Goal: Task Accomplishment & Management: Use online tool/utility

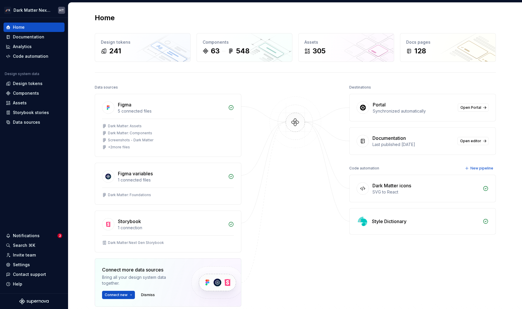
click at [268, 155] on img at bounding box center [295, 129] width 57 height 64
click at [286, 119] on img at bounding box center [295, 129] width 57 height 64
click at [298, 139] on img at bounding box center [295, 129] width 57 height 64
click at [288, 127] on img at bounding box center [295, 129] width 57 height 64
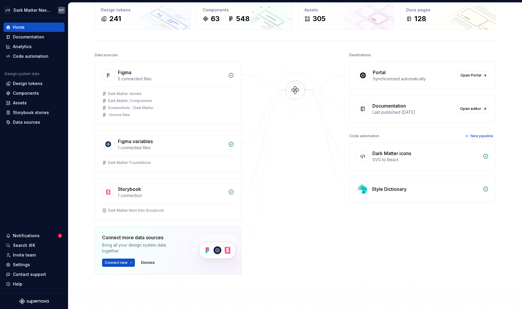
scroll to position [42, 0]
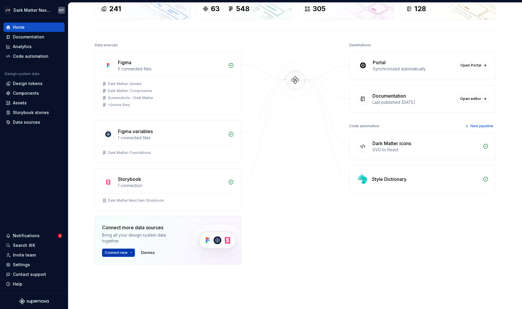
click at [121, 250] on button "Connect new" at bounding box center [118, 253] width 33 height 8
click at [286, 126] on div at bounding box center [295, 167] width 59 height 253
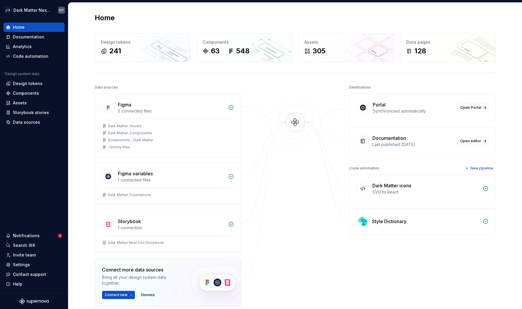
scroll to position [1, 0]
click at [296, 139] on img at bounding box center [295, 128] width 57 height 64
click at [295, 120] on img at bounding box center [295, 128] width 57 height 64
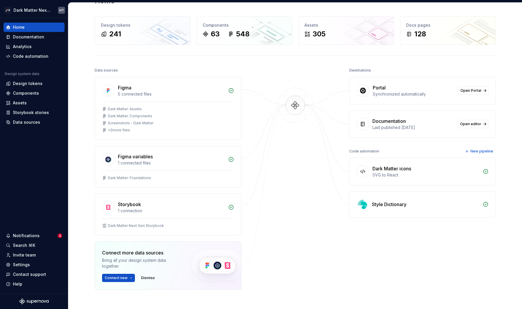
scroll to position [0, 0]
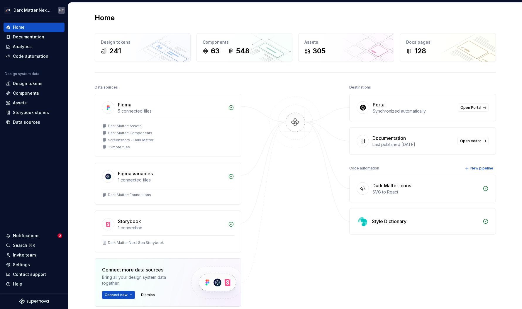
drag, startPoint x: 374, startPoint y: 138, endPoint x: 395, endPoint y: 148, distance: 23.4
click at [395, 148] on div "Documentation Last published [DATE] Open editor" at bounding box center [423, 141] width 146 height 27
drag, startPoint x: 382, startPoint y: 135, endPoint x: 427, endPoint y: 148, distance: 46.3
click at [423, 148] on div "Documentation Last published [DATE] Open editor" at bounding box center [423, 141] width 146 height 27
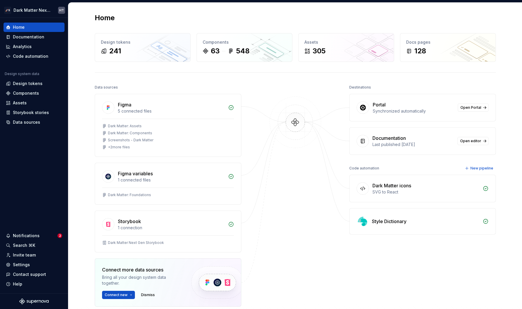
click at [423, 148] on div "Documentation Last published [DATE] Open editor" at bounding box center [423, 141] width 146 height 27
click at [35, 38] on div "Documentation" at bounding box center [28, 37] width 31 height 6
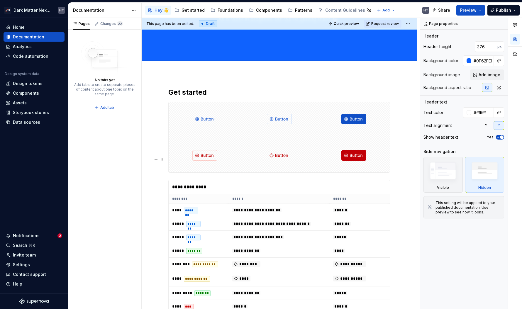
scroll to position [94, 0]
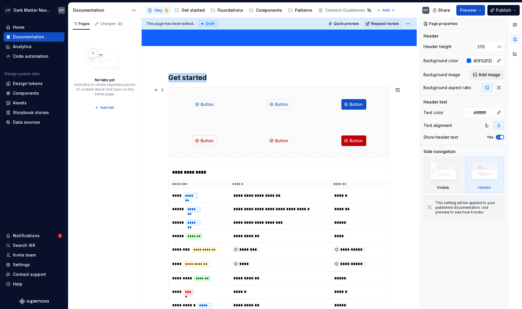
click at [237, 107] on div at bounding box center [205, 104] width 72 height 34
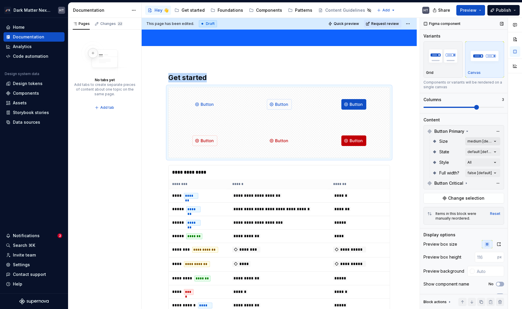
click at [423, 141] on div "Comments Open comments No comments yet Select ‘Comment’ from the block context …" at bounding box center [471, 164] width 102 height 292
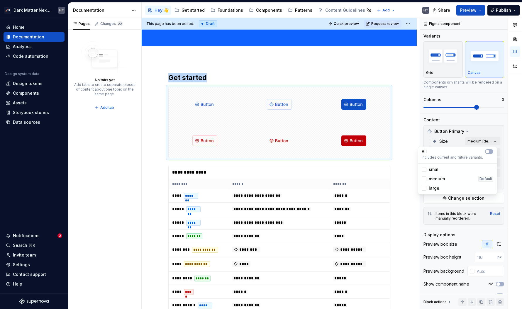
click at [423, 138] on div "Comments Open comments No comments yet Select ‘Comment’ from the block context …" at bounding box center [471, 164] width 102 height 292
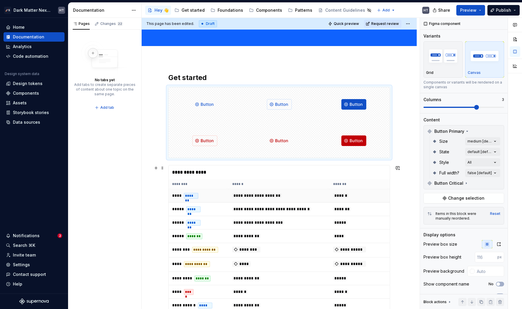
click at [318, 201] on td "**********" at bounding box center [279, 195] width 101 height 13
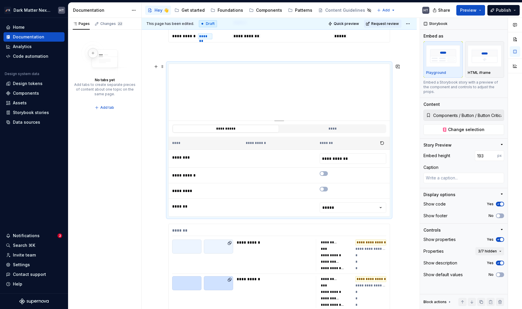
scroll to position [376, 0]
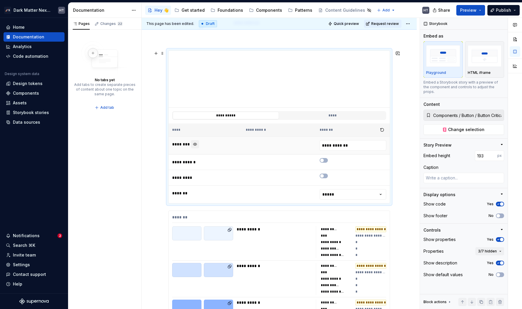
click at [194, 144] on button "button" at bounding box center [195, 144] width 8 height 8
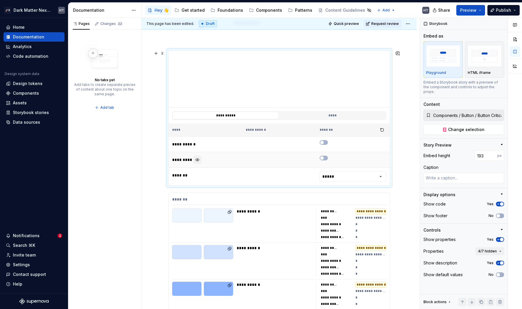
click at [198, 160] on button "button" at bounding box center [197, 160] width 8 height 8
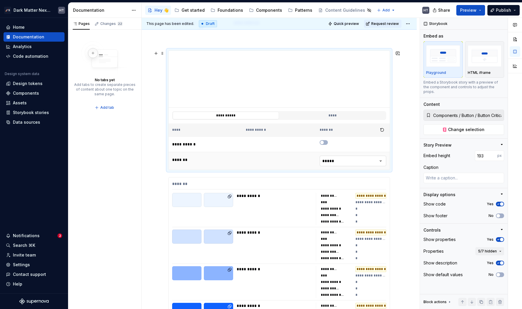
click at [365, 160] on html "🚀S Dark Matter Next Gen HT Home Documentation Analytics Code automation Design …" at bounding box center [261, 154] width 522 height 309
type textarea "*"
click at [268, 155] on html "🚀S Dark Matter Next Gen HT Home Documentation Analytics Code automation Design …" at bounding box center [261, 154] width 522 height 309
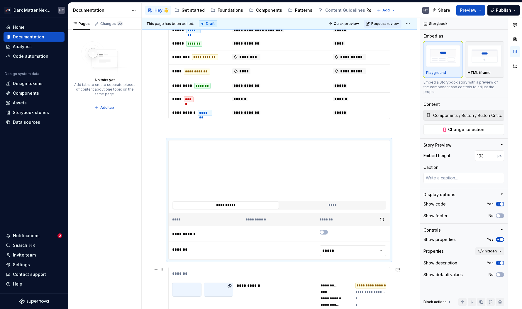
scroll to position [286, 0]
click at [30, 30] on div "Home" at bounding box center [34, 27] width 56 height 6
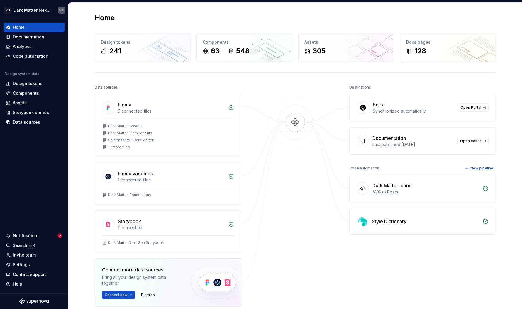
click at [289, 122] on img at bounding box center [295, 129] width 57 height 64
drag, startPoint x: 365, startPoint y: 100, endPoint x: 424, endPoint y: 113, distance: 60.4
click at [423, 113] on div "Portal Synchronized automatically Open Portal" at bounding box center [423, 107] width 146 height 27
click at [423, 113] on div "Synchronized automatically" at bounding box center [414, 111] width 82 height 6
drag, startPoint x: 422, startPoint y: 118, endPoint x: 366, endPoint y: 87, distance: 64.2
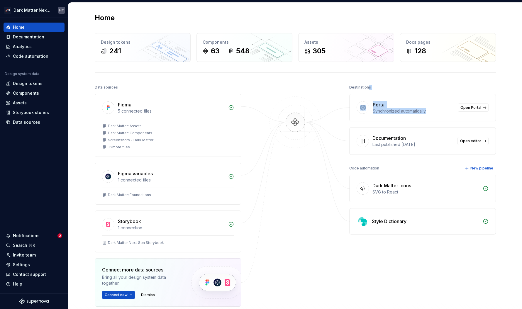
click at [366, 87] on div "Destinations Portal Synchronized automatically Open Portal Documentation Last p…" at bounding box center [422, 119] width 147 height 72
click at [366, 87] on div "Destinations" at bounding box center [360, 87] width 22 height 8
click at [32, 59] on div "Code automation" at bounding box center [34, 56] width 61 height 9
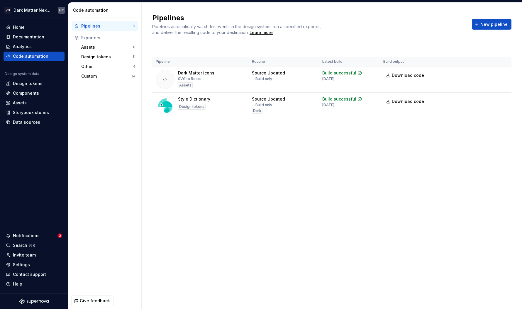
click at [101, 136] on div "Pipelines 2 Exporters Assets 8 Design tokens 11 Other 4 Custom 14" at bounding box center [104, 155] width 73 height 275
click at [423, 23] on span "New pipeline" at bounding box center [494, 24] width 27 height 6
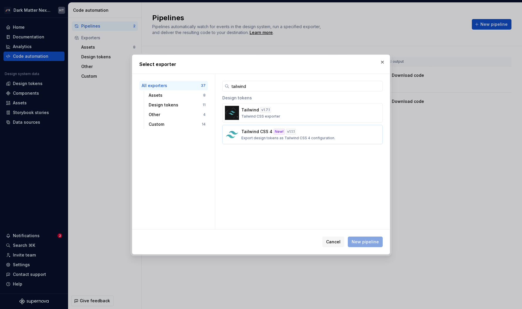
type input "tailwind"
click at [268, 136] on p "Export design tokens as Tailwind CSS 4 configuration." at bounding box center [288, 138] width 94 height 5
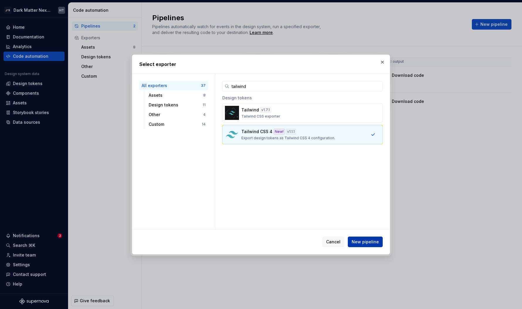
click at [369, 242] on span "New pipeline" at bounding box center [365, 242] width 27 height 6
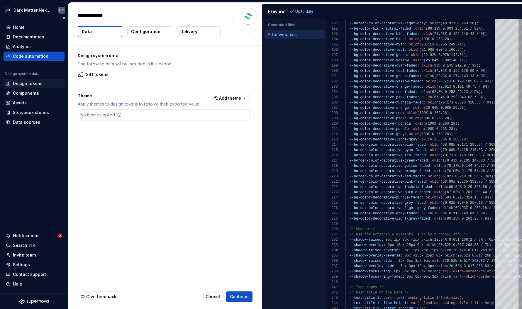
click at [35, 84] on div "Design tokens" at bounding box center [28, 84] width 30 height 6
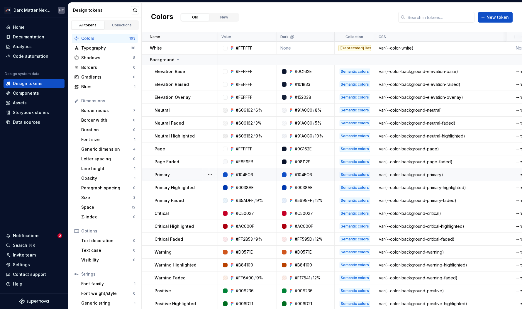
scroll to position [635, 0]
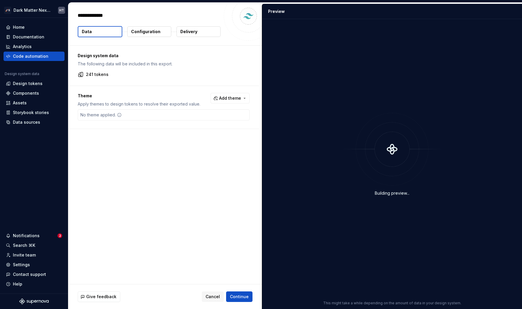
type textarea "*"
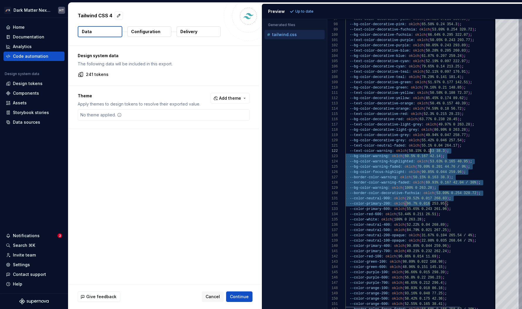
drag, startPoint x: 430, startPoint y: 203, endPoint x: 430, endPoint y: 69, distance: 133.8
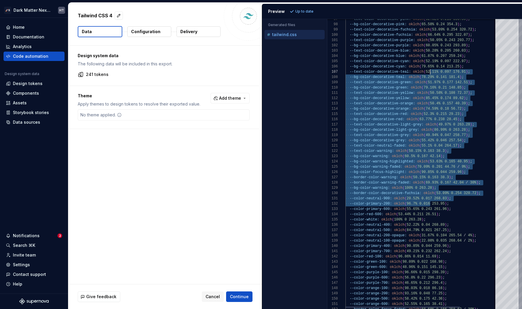
scroll to position [26, 85]
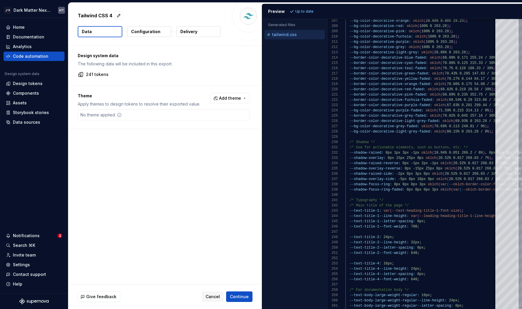
click at [148, 34] on p "Configuration" at bounding box center [145, 32] width 29 height 6
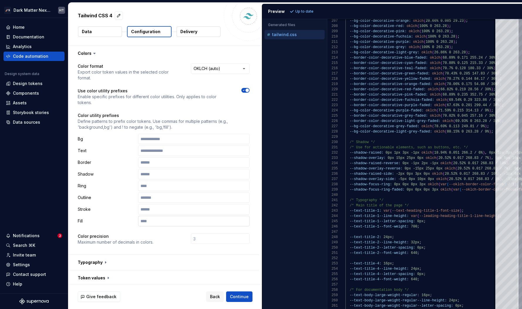
scroll to position [111, 0]
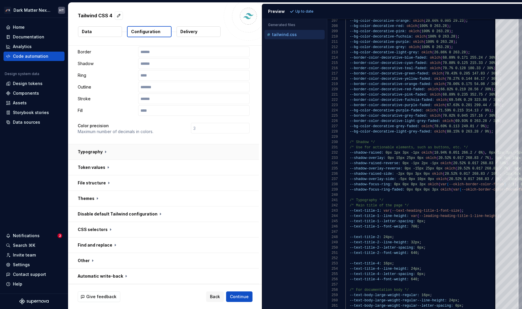
click at [120, 153] on button "button" at bounding box center [163, 151] width 191 height 15
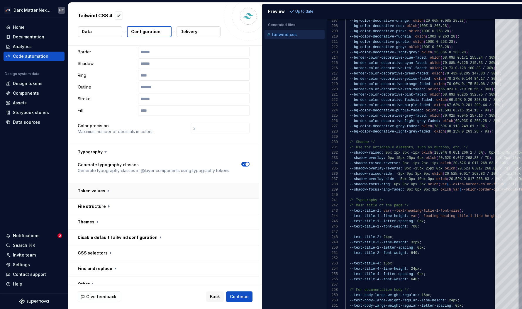
click at [124, 194] on button "button" at bounding box center [163, 190] width 191 height 15
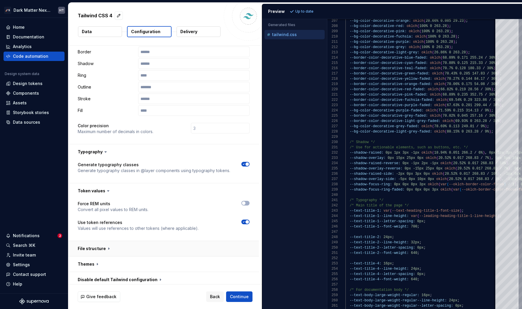
click at [122, 252] on button "button" at bounding box center [163, 248] width 191 height 15
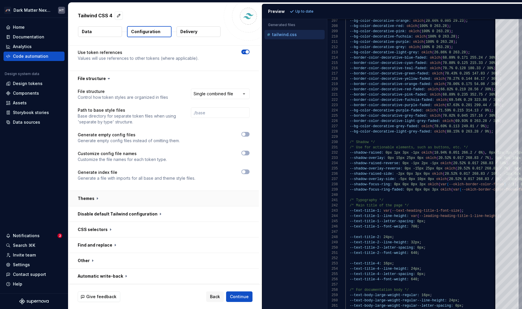
click at [123, 196] on button "button" at bounding box center [163, 198] width 191 height 15
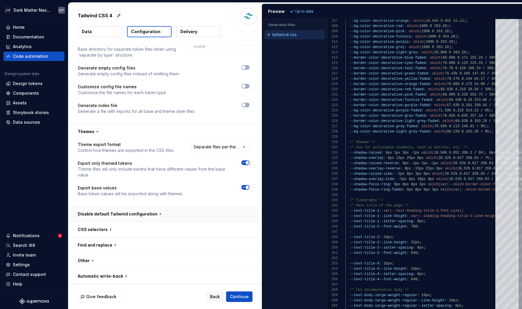
click at [124, 216] on button "button" at bounding box center [163, 214] width 191 height 15
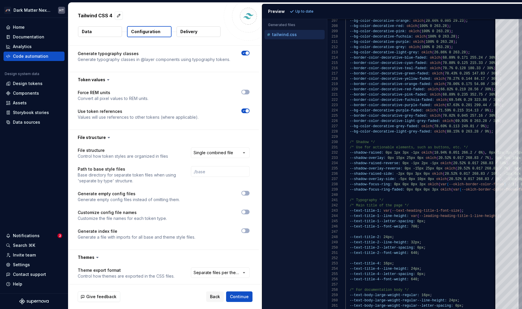
scroll to position [0, 0]
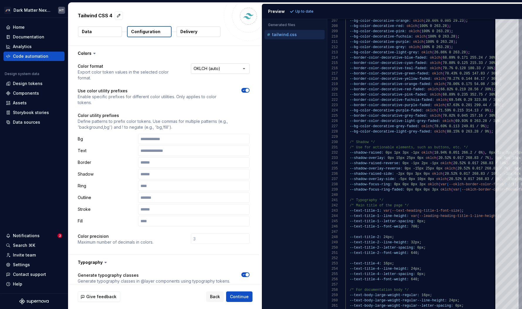
click at [210, 67] on html "**********" at bounding box center [261, 154] width 522 height 309
click at [102, 93] on html "**********" at bounding box center [261, 154] width 522 height 309
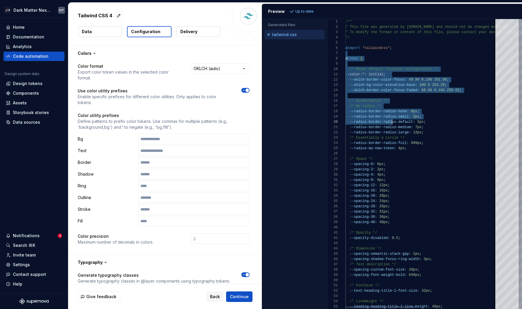
drag, startPoint x: 355, startPoint y: 53, endPoint x: 437, endPoint y: 193, distance: 162.1
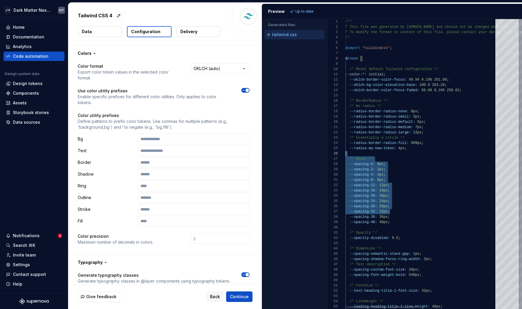
scroll to position [48, 64]
drag, startPoint x: 413, startPoint y: 211, endPoint x: 409, endPoint y: 66, distance: 145.3
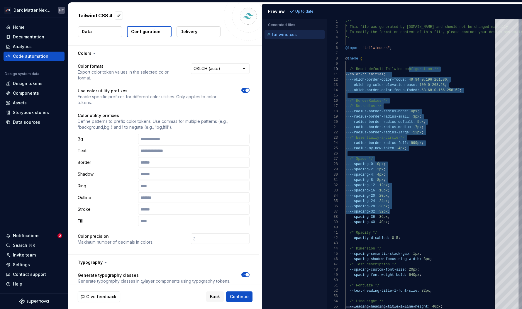
type textarea "**********"
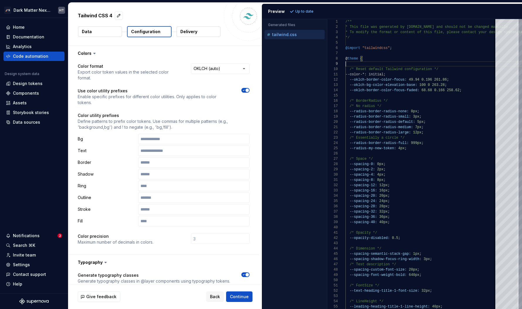
click at [185, 33] on p "Delivery" at bounding box center [188, 32] width 17 height 6
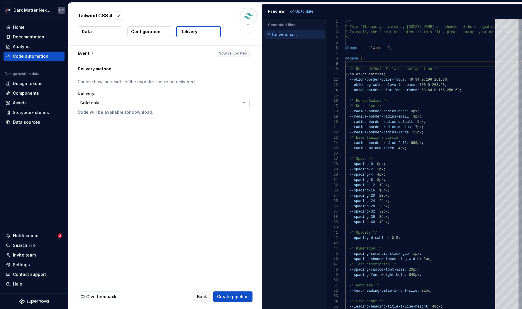
click at [128, 99] on html "**********" at bounding box center [261, 154] width 522 height 309
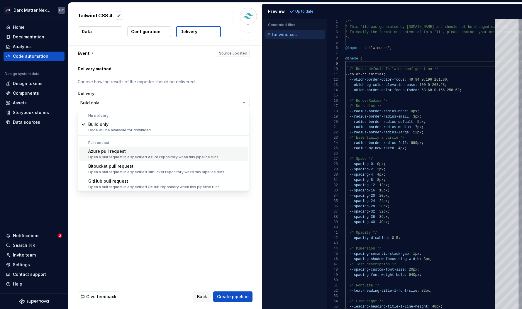
scroll to position [16, 0]
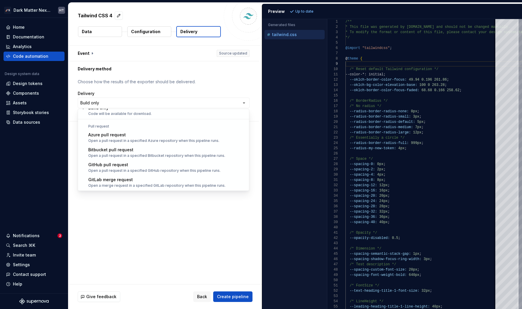
click at [297, 100] on html "**********" at bounding box center [261, 154] width 522 height 309
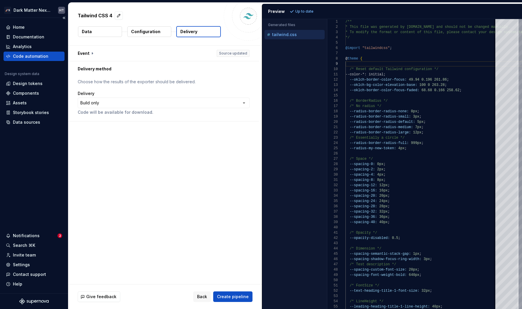
click at [35, 58] on div "Code automation" at bounding box center [31, 56] width 36 height 6
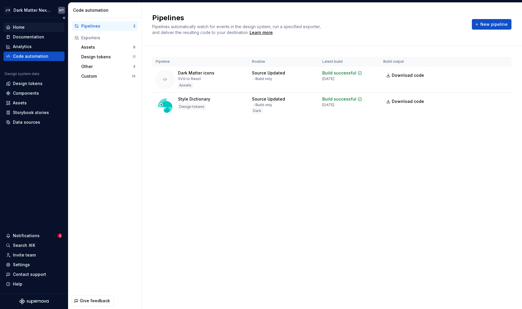
click at [26, 24] on div "Home" at bounding box center [34, 27] width 61 height 9
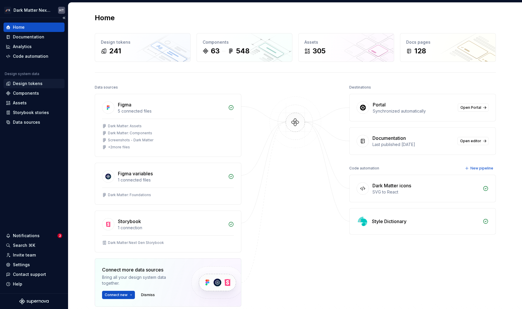
click at [46, 81] on div "Design tokens" at bounding box center [34, 84] width 56 height 6
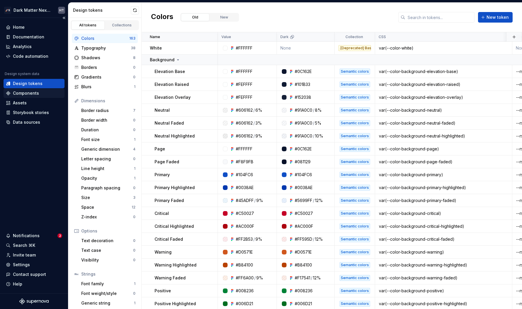
click at [28, 96] on div "Components" at bounding box center [26, 93] width 26 height 6
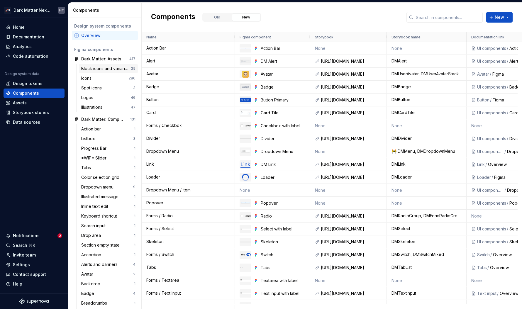
click at [95, 69] on div "Block icons and variant previews" at bounding box center [106, 69] width 50 height 6
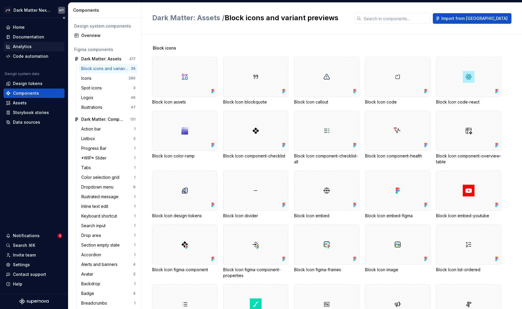
click at [30, 50] on div "Analytics" at bounding box center [34, 46] width 61 height 9
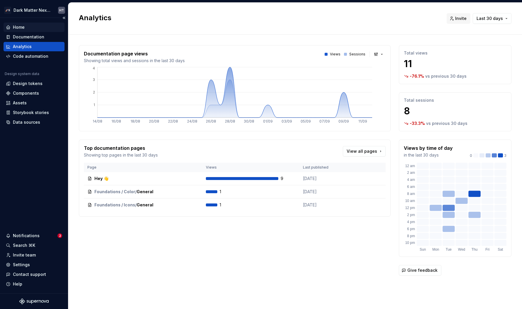
click at [26, 29] on div "Home" at bounding box center [34, 27] width 56 height 6
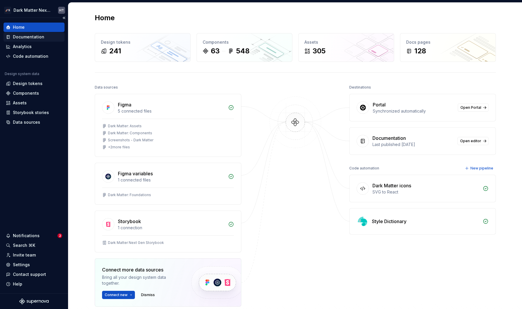
click at [34, 37] on div "Documentation" at bounding box center [28, 37] width 31 height 6
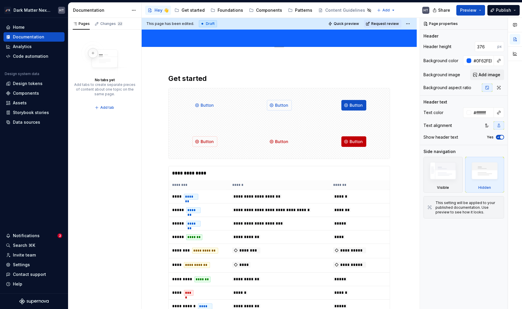
scroll to position [96, 0]
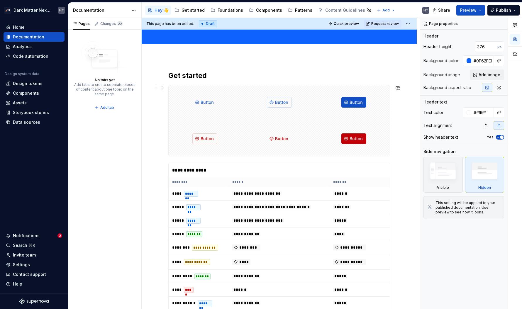
type textarea "*"
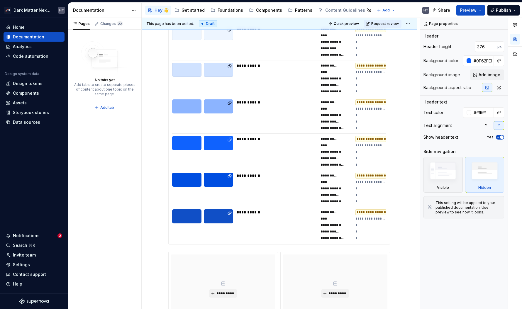
scroll to position [302, 0]
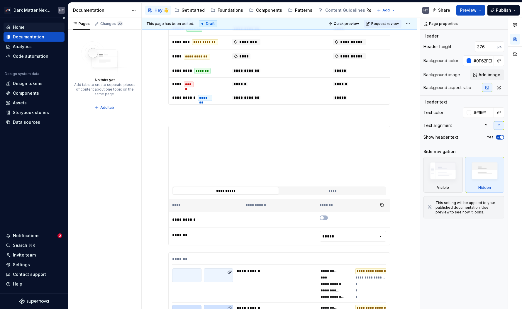
click at [35, 30] on div "Home" at bounding box center [34, 27] width 56 height 6
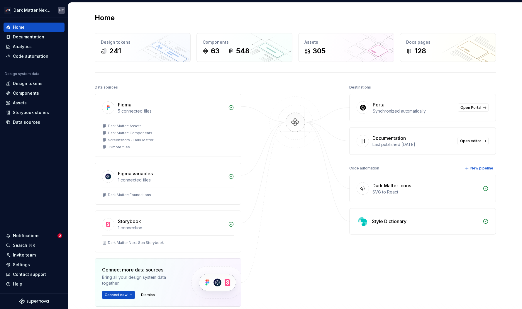
click at [284, 155] on img at bounding box center [295, 129] width 57 height 64
drag, startPoint x: 371, startPoint y: 103, endPoint x: 432, endPoint y: 113, distance: 61.8
click at [423, 113] on div "Portal Synchronized automatically Open Portal" at bounding box center [423, 107] width 146 height 27
click at [423, 113] on div "Synchronized automatically" at bounding box center [414, 111] width 82 height 6
